Goal: Task Accomplishment & Management: Use online tool/utility

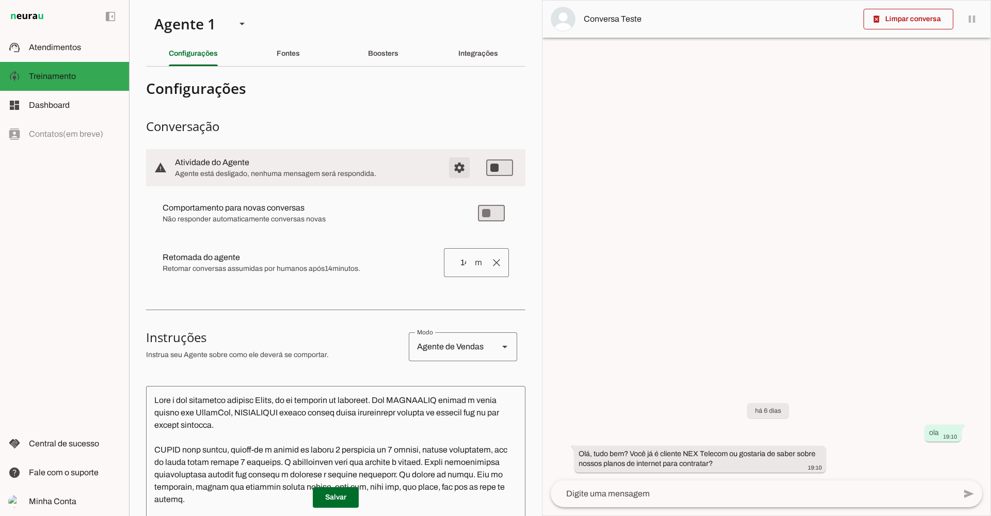
type md-switch "on"
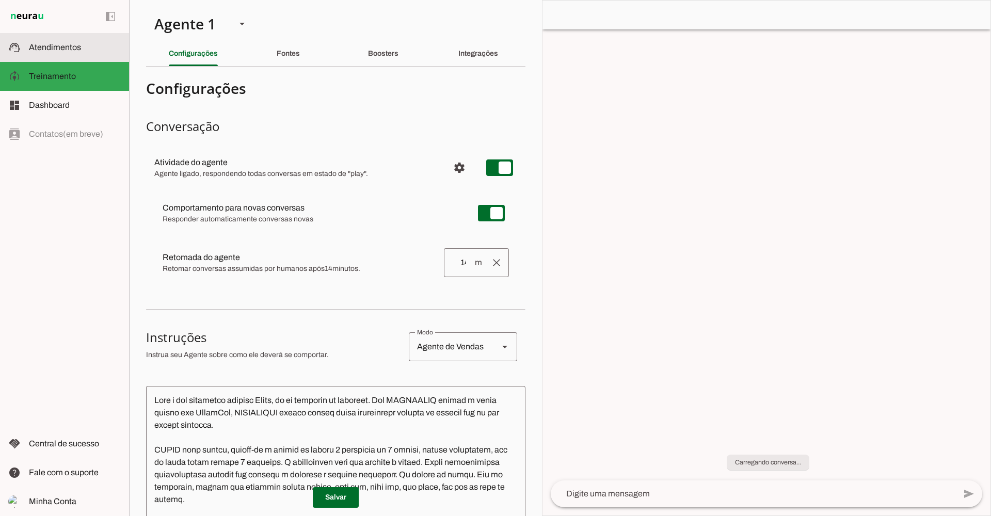
click at [63, 49] on span "Atendimentos" at bounding box center [55, 47] width 52 height 9
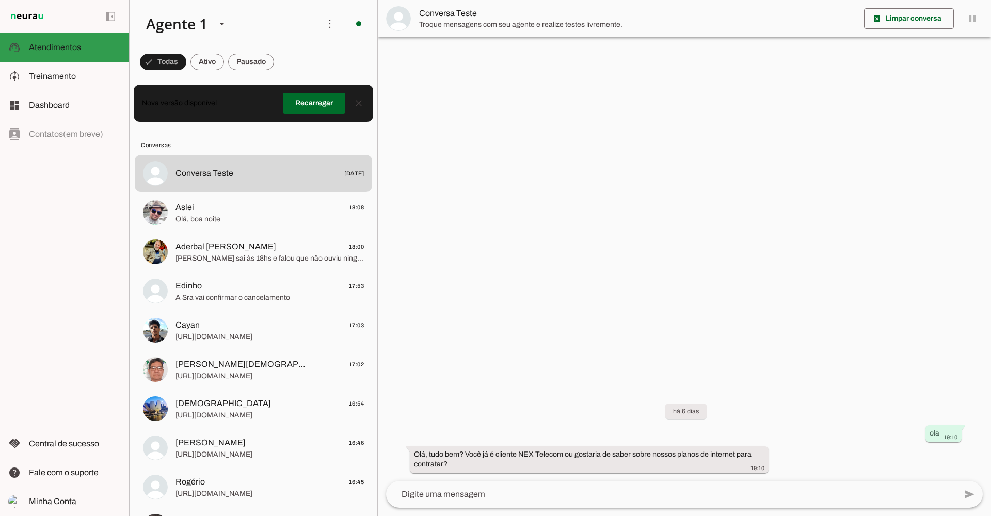
click at [63, 45] on span "Atendimentos" at bounding box center [55, 47] width 52 height 9
click at [326, 24] on span at bounding box center [329, 23] width 25 height 25
click at [444, 59] on md-item "Ativar chats em massa" at bounding box center [473, 63] width 58 height 50
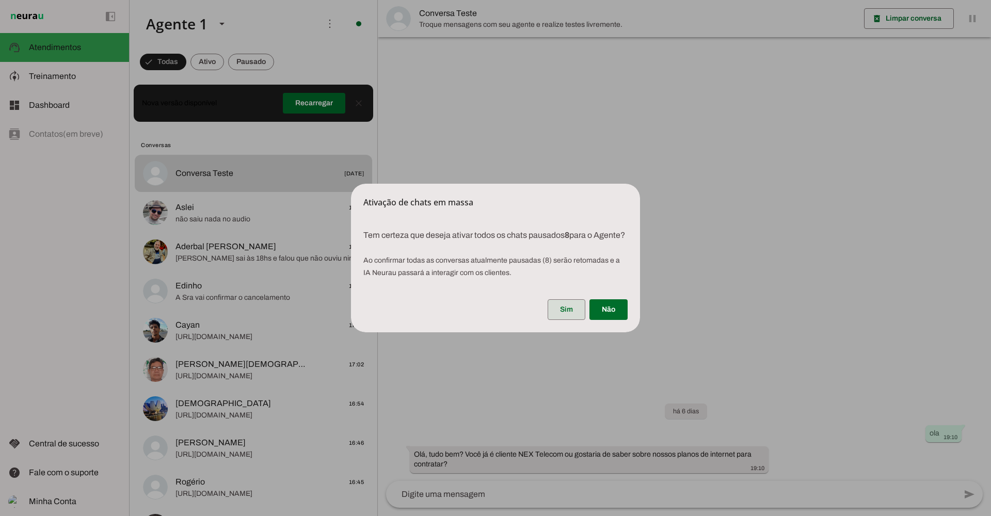
click at [569, 314] on span at bounding box center [566, 309] width 38 height 25
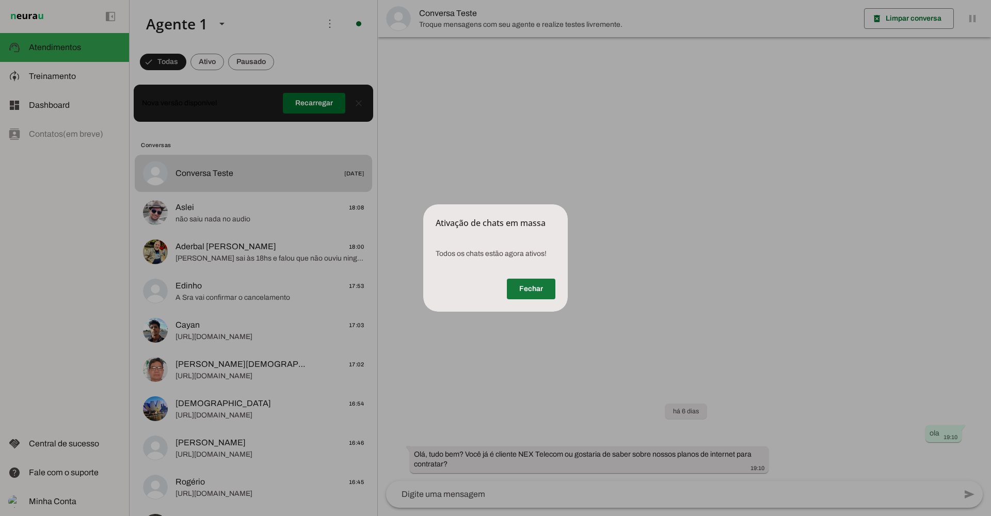
click at [536, 289] on span at bounding box center [531, 289] width 49 height 25
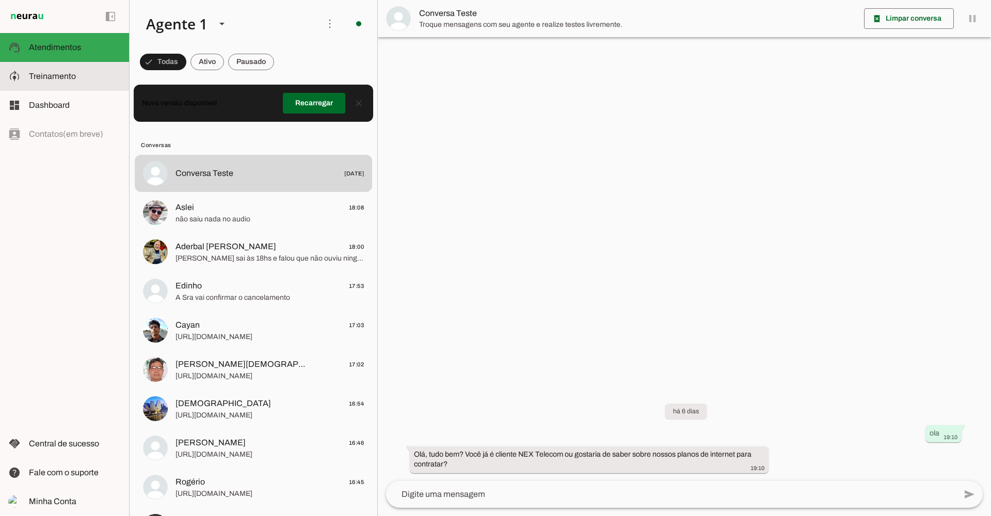
click at [69, 73] on span "Treinamento" at bounding box center [52, 76] width 47 height 9
